Goal: Information Seeking & Learning: Learn about a topic

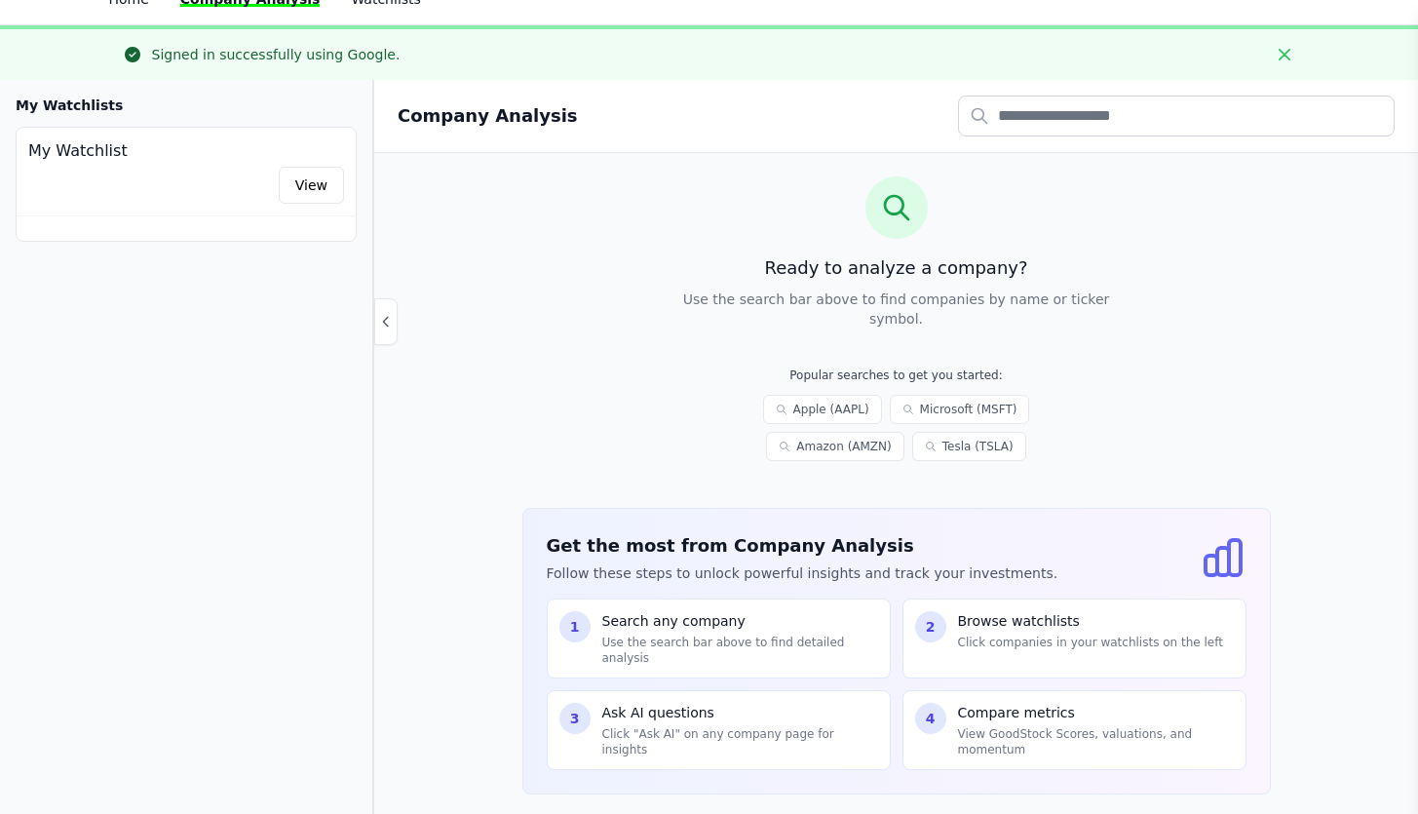
scroll to position [90, 0]
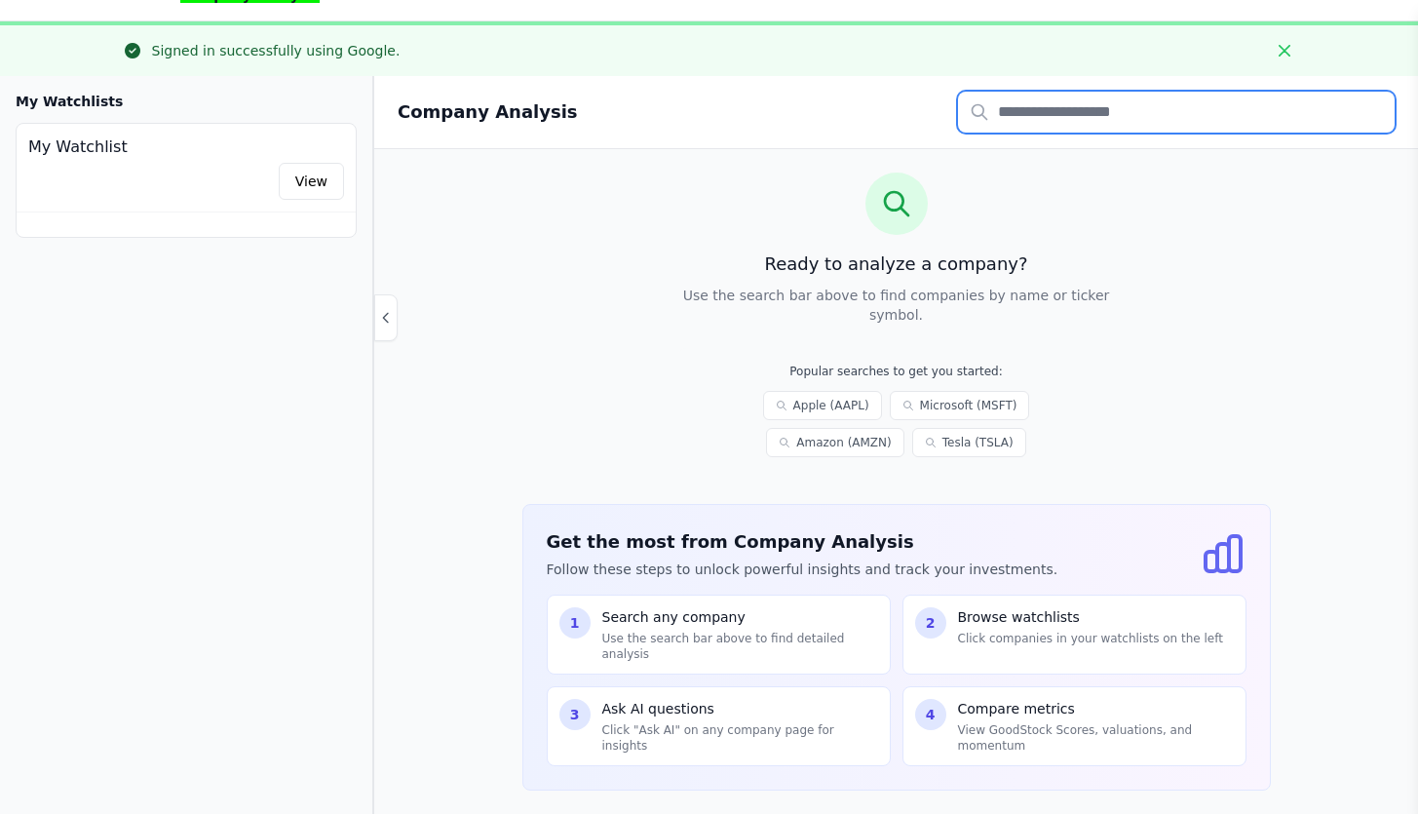
click at [1022, 122] on input "text" at bounding box center [1176, 112] width 437 height 41
type input "***"
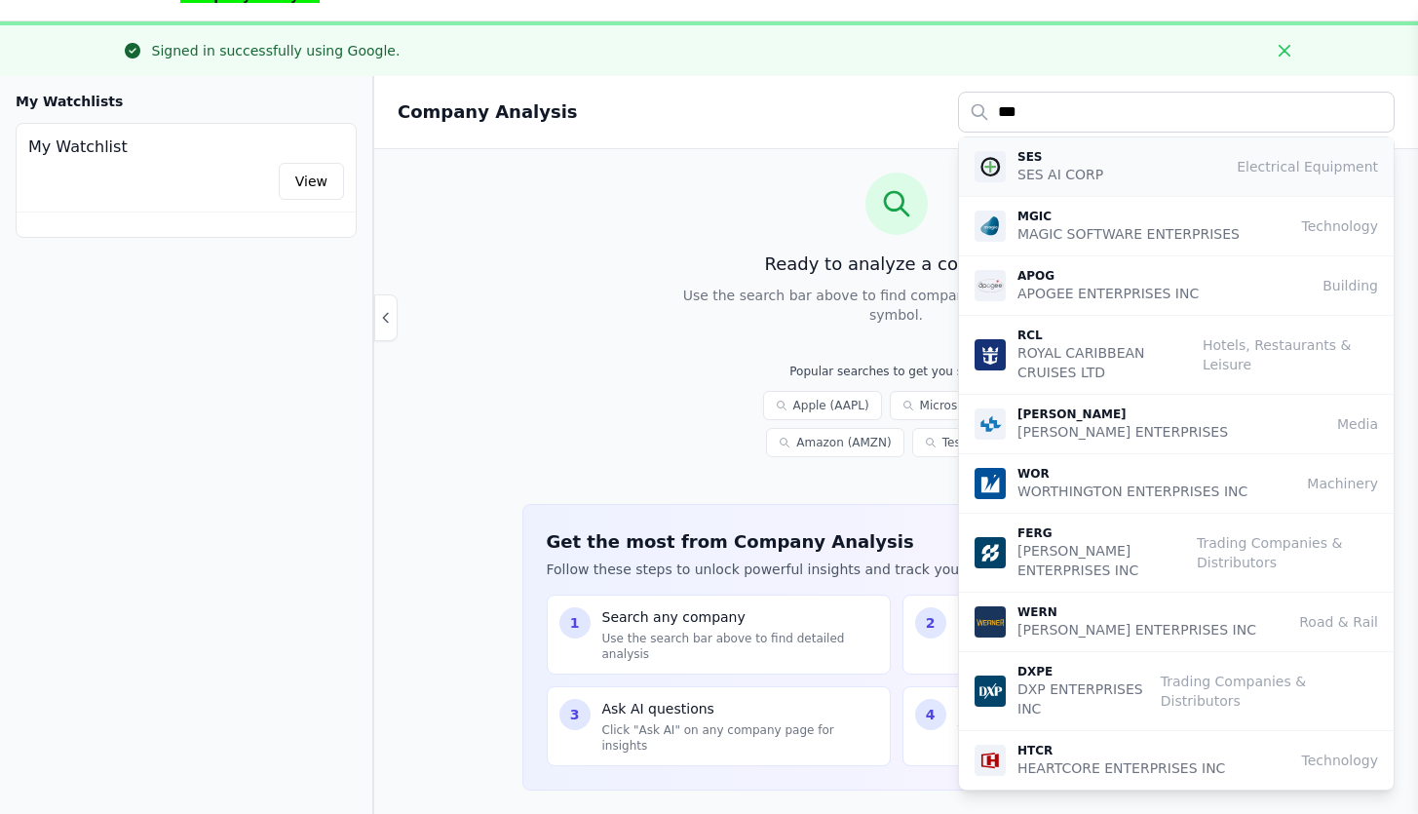
click at [1073, 157] on p "SES" at bounding box center [1060, 157] width 86 height 16
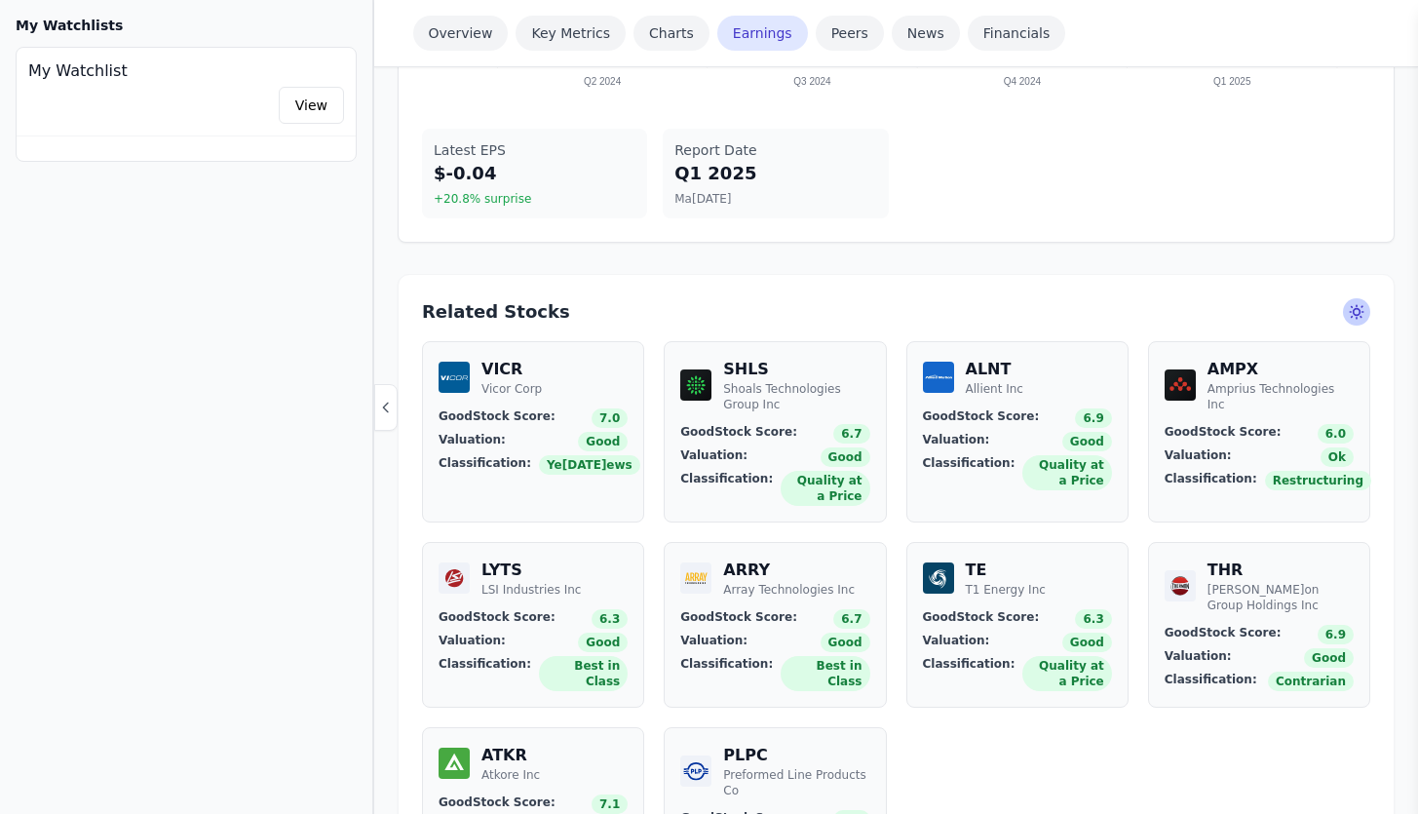
scroll to position [2237, 0]
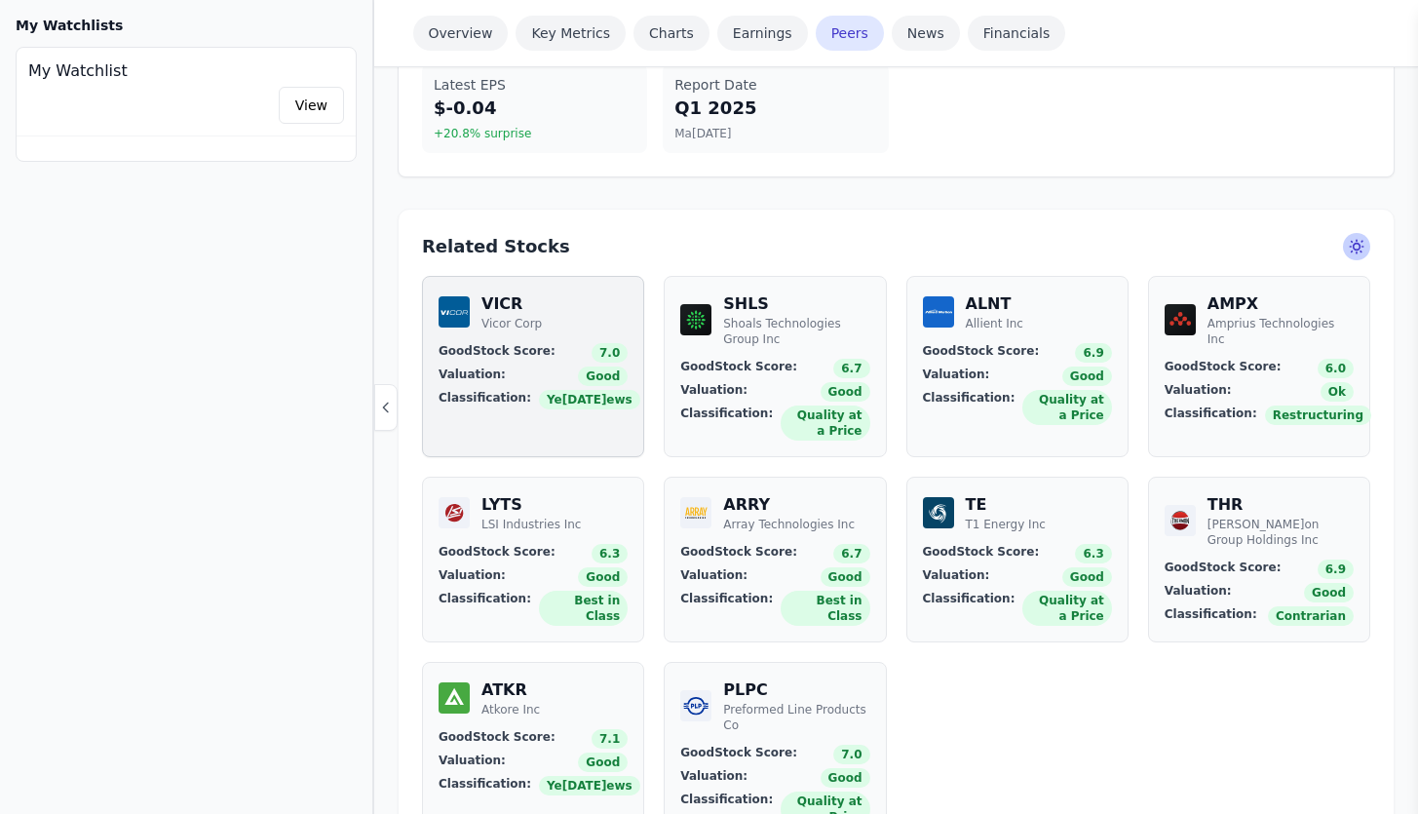
click at [595, 303] on div "VICR Vicor Corp" at bounding box center [533, 311] width 189 height 39
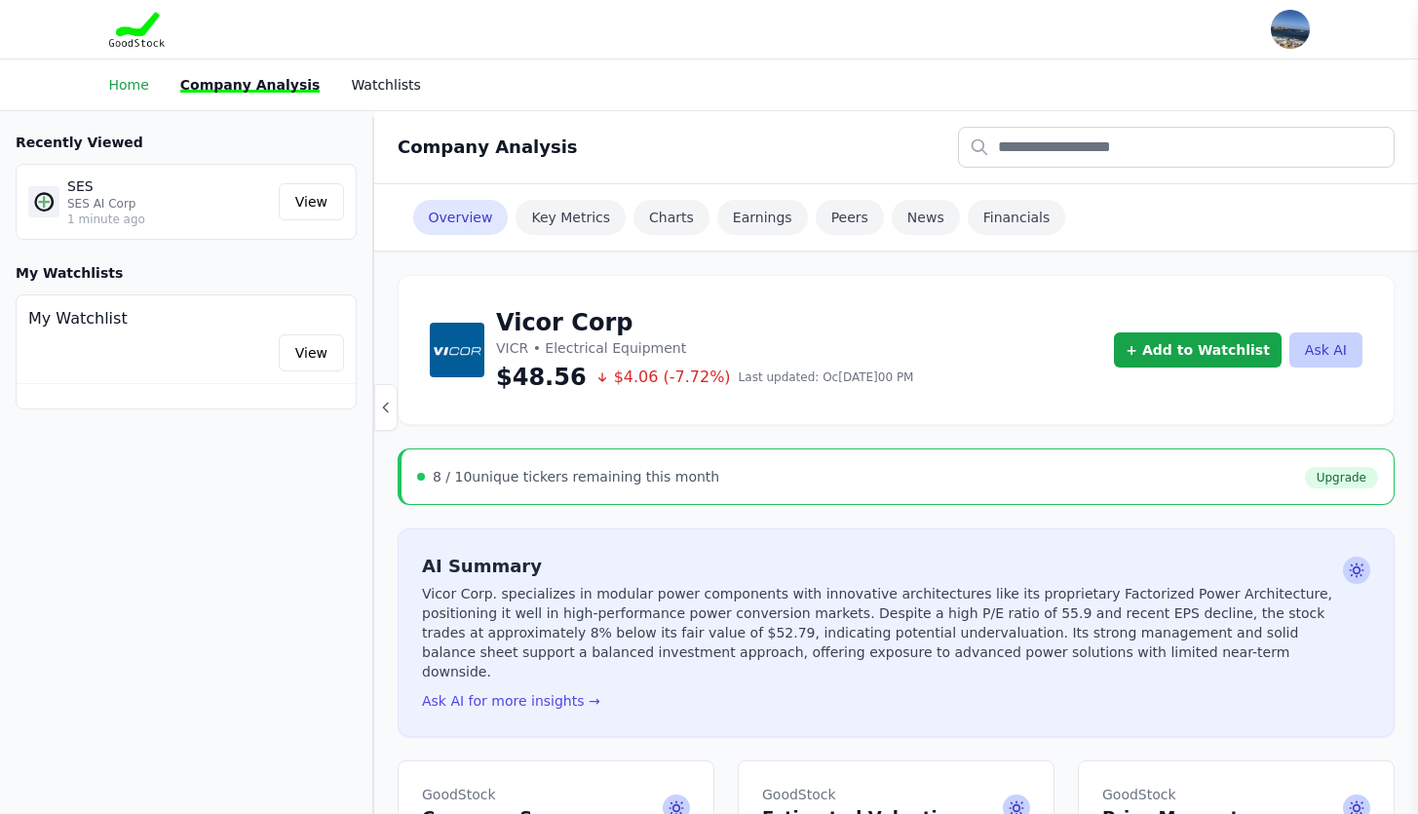
click at [122, 82] on link "Home" at bounding box center [129, 85] width 40 height 16
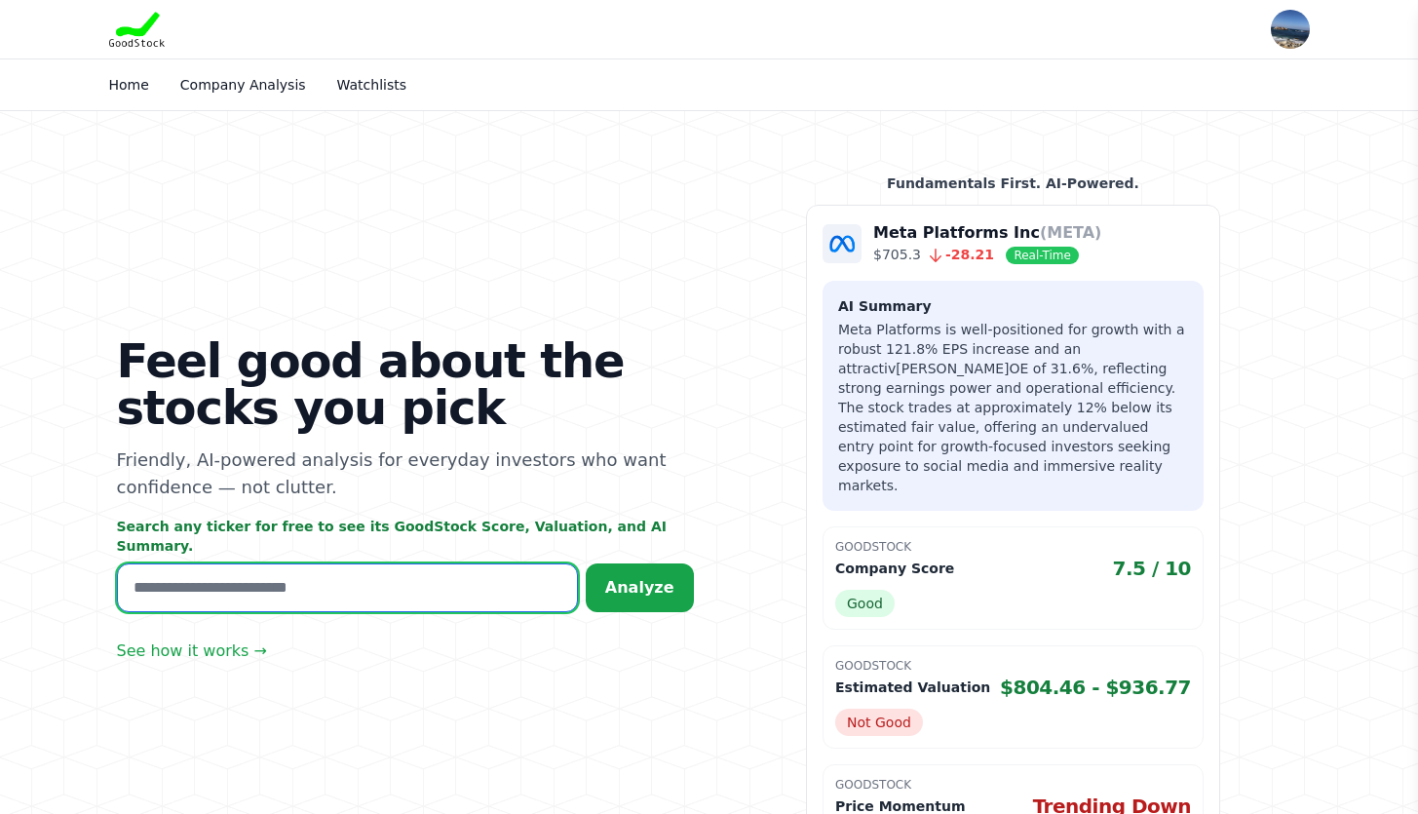
click at [388, 563] on input "text" at bounding box center [347, 587] width 461 height 49
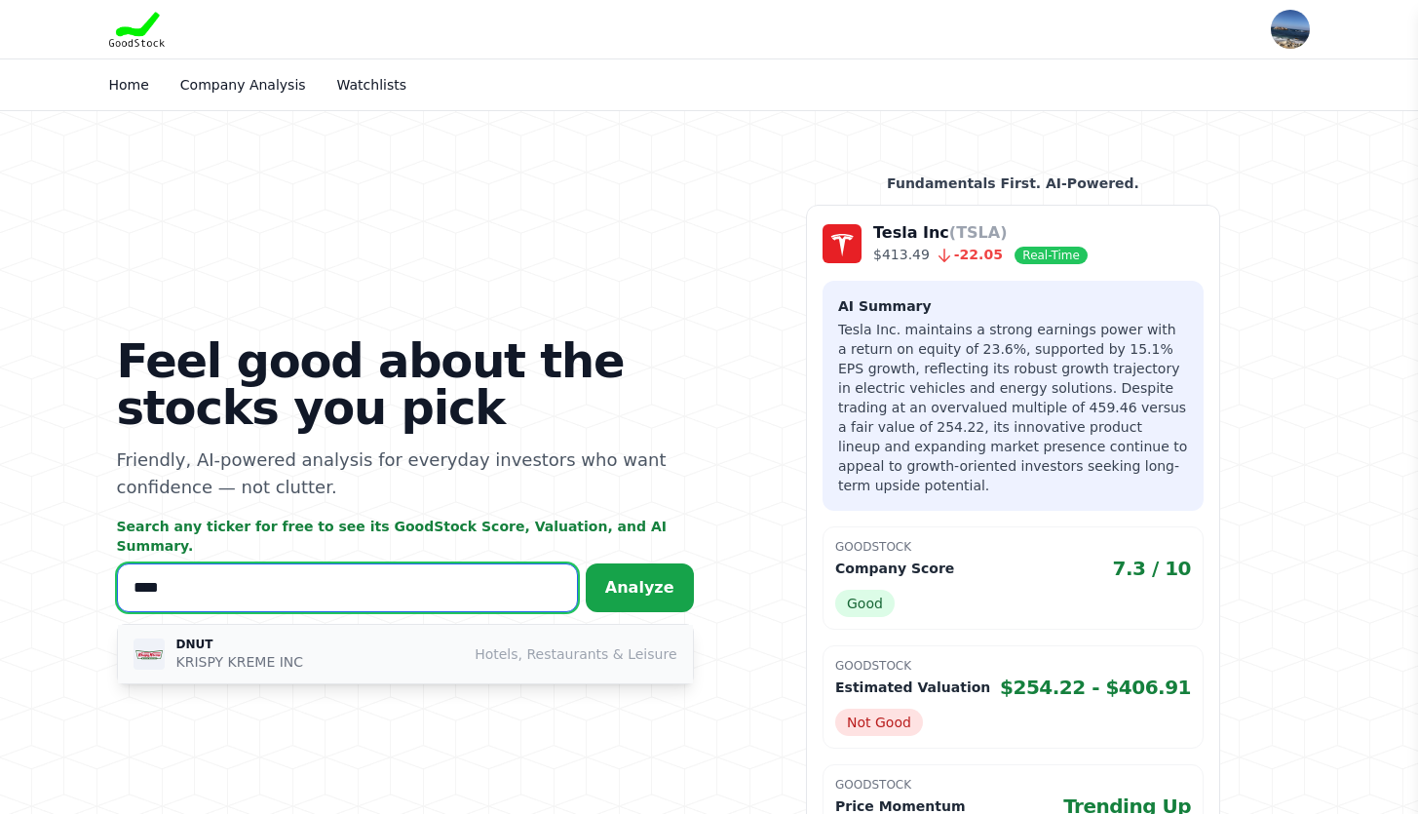
type input "****"
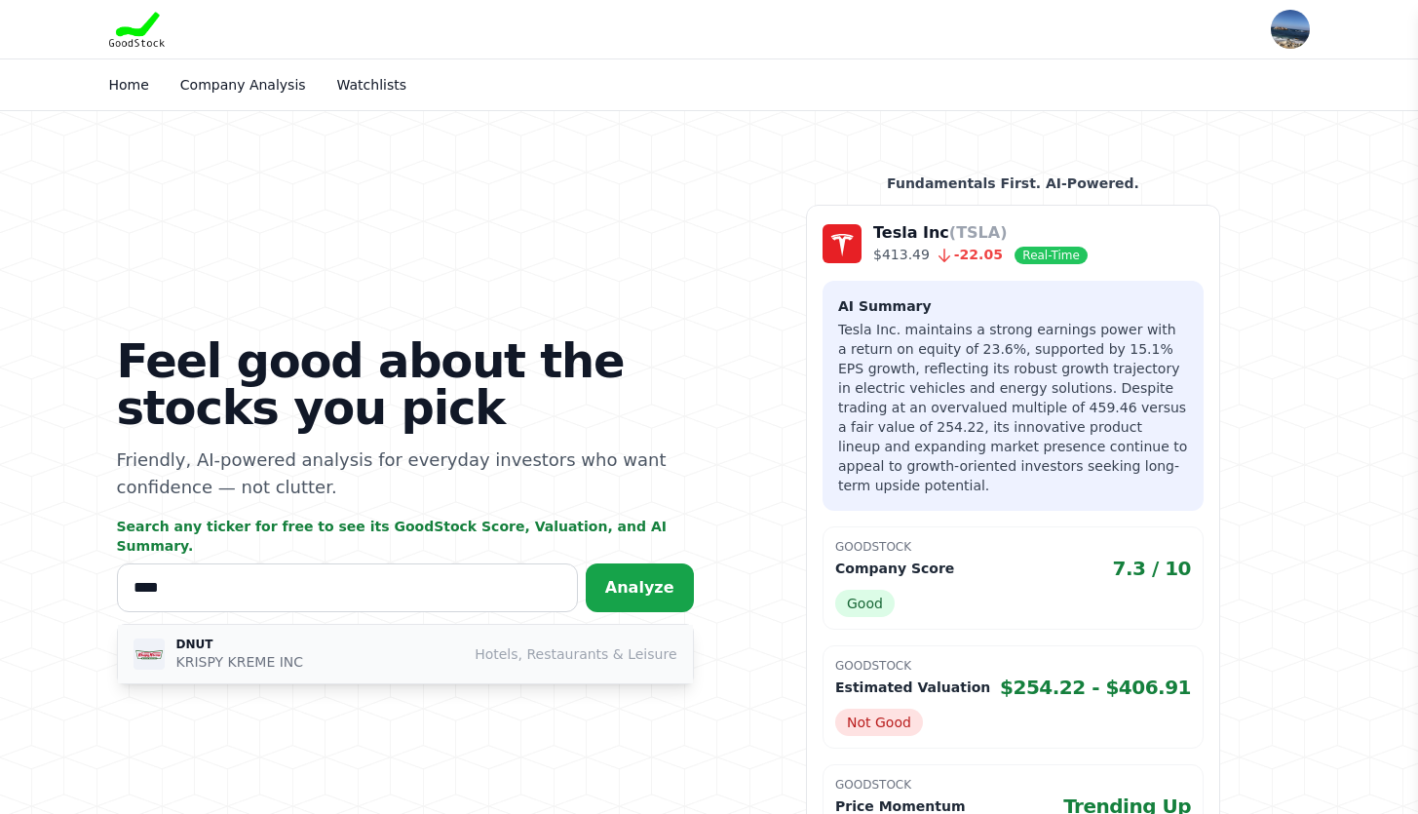
click at [418, 642] on div "DNUT KRISPY KREME INC Hotels, Restaurants & Leisure" at bounding box center [405, 653] width 544 height 35
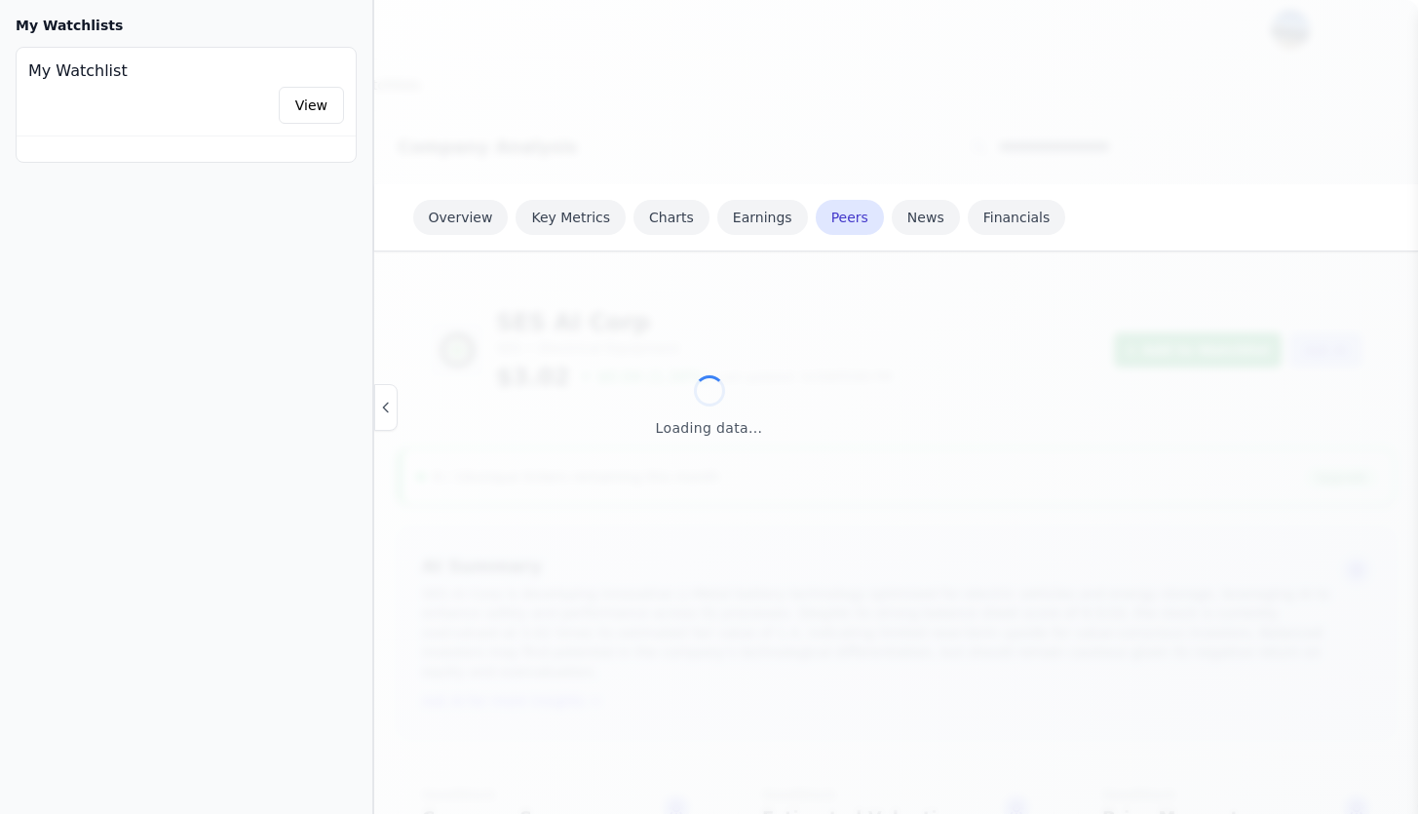
scroll to position [2237, 0]
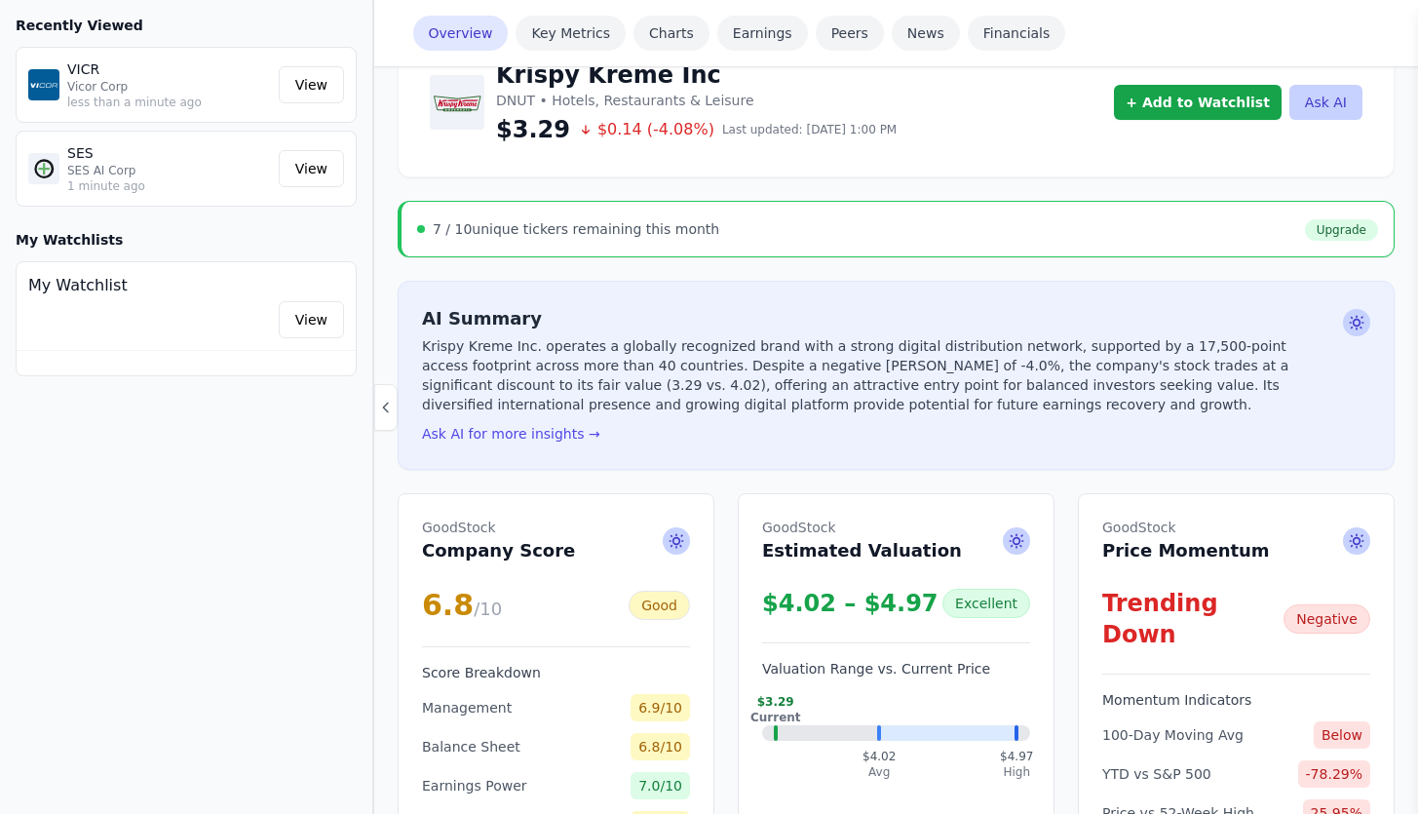
scroll to position [249, 0]
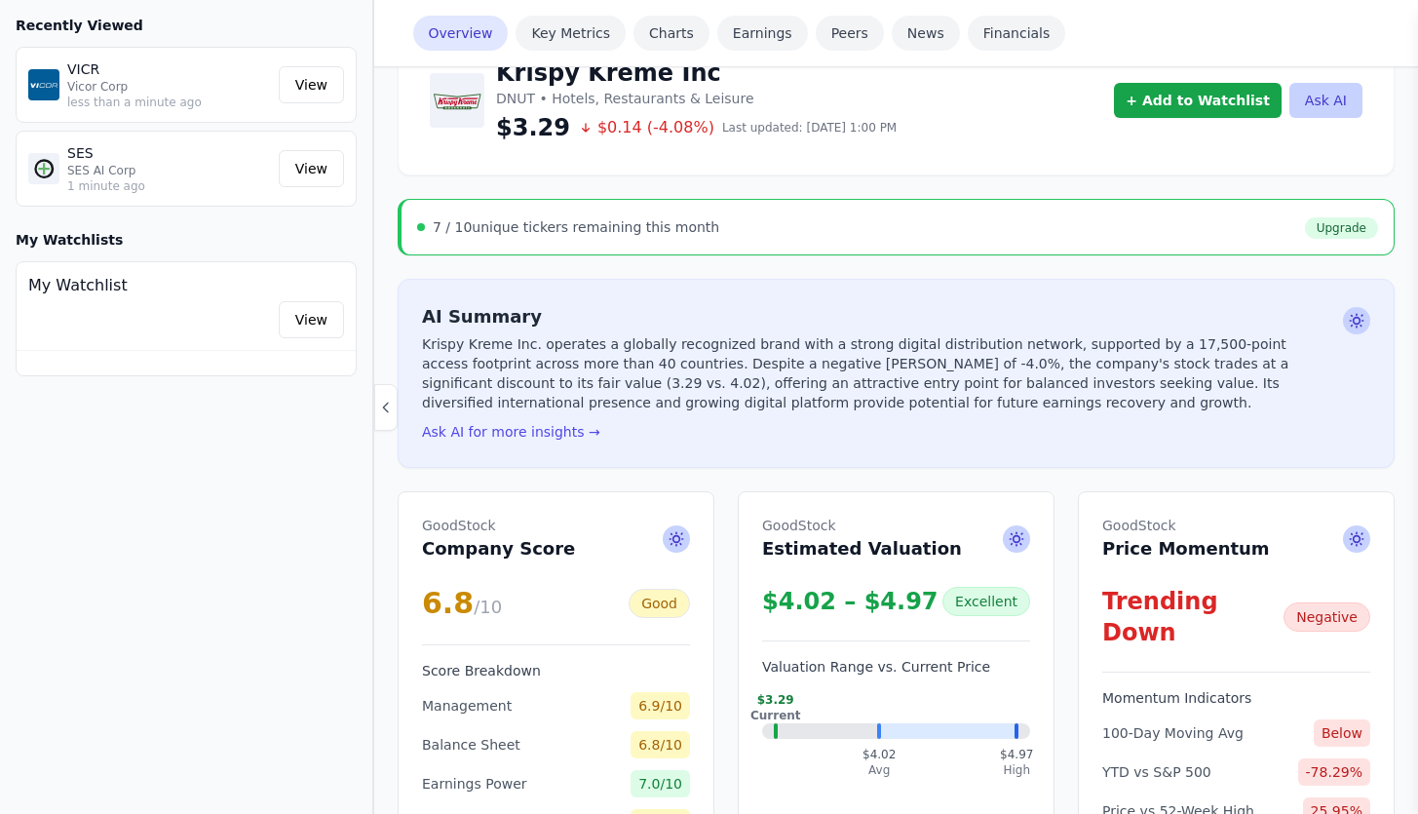
click at [982, 237] on div "7 / 10 unique tickers remaining this month Upgrade" at bounding box center [897, 226] width 961 height 23
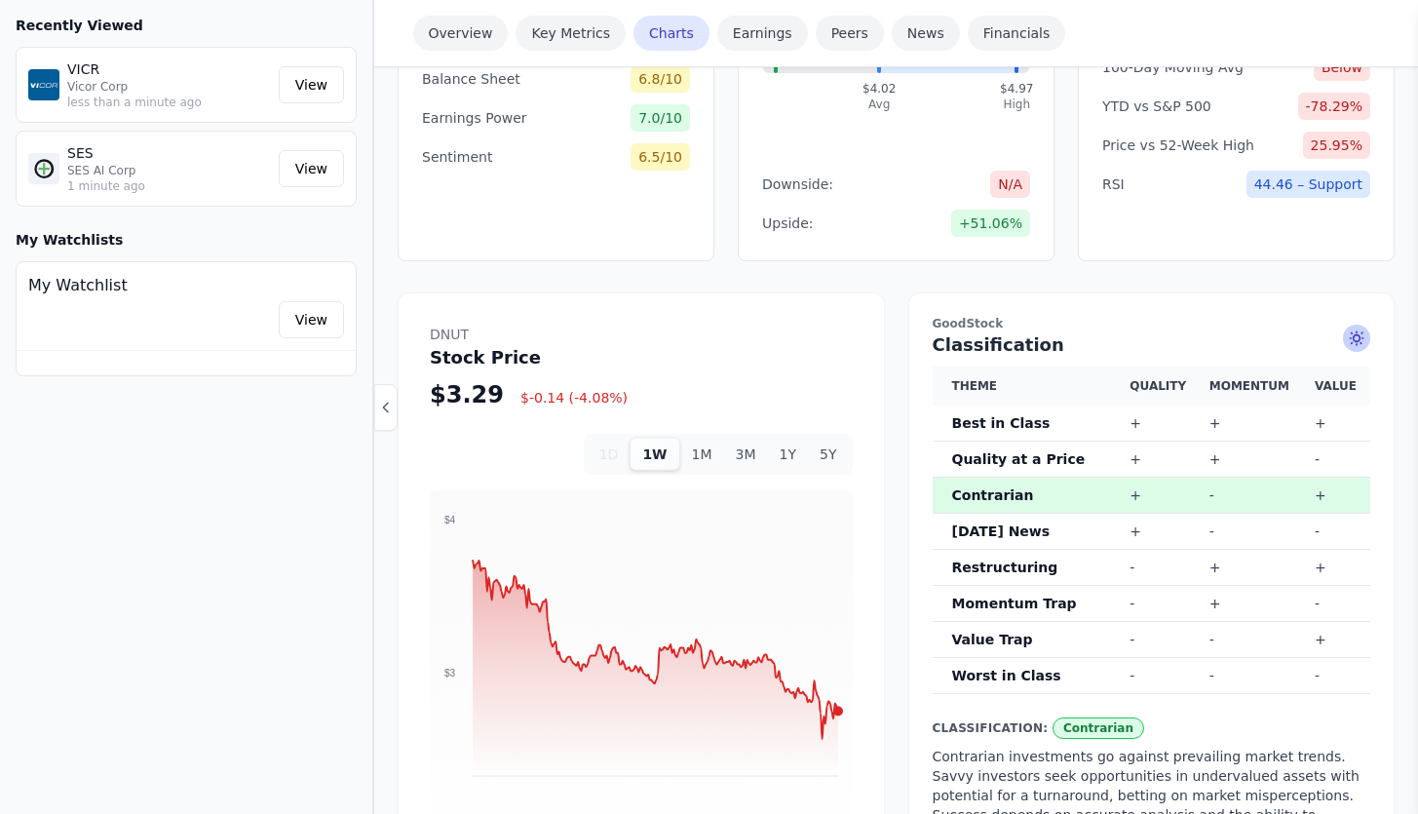
scroll to position [722, 0]
